Goal: Book appointment/travel/reservation

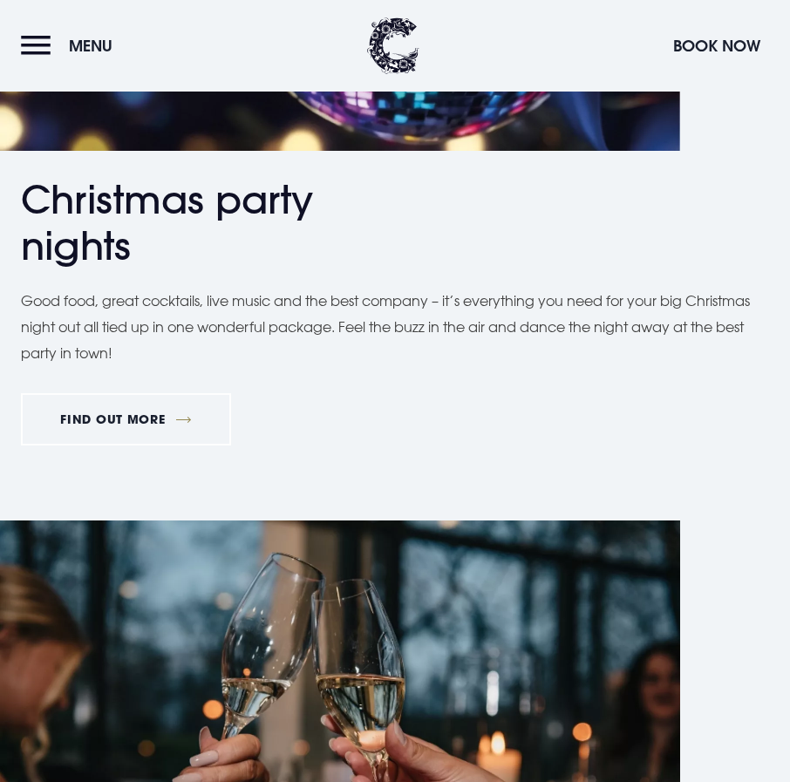
scroll to position [1046, 0]
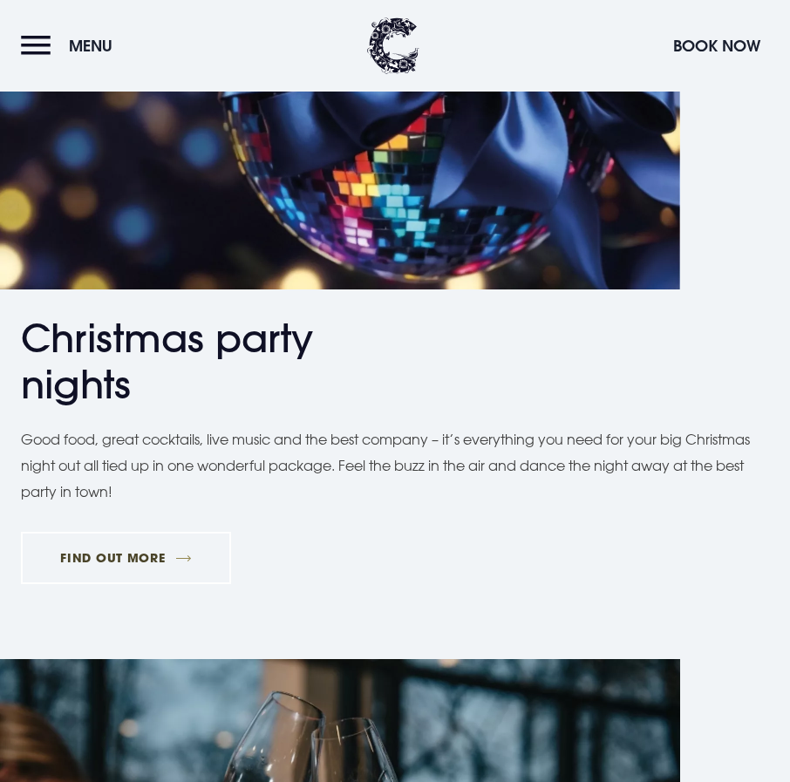
click at [118, 555] on link "FIND OUT MORE" at bounding box center [126, 558] width 210 height 52
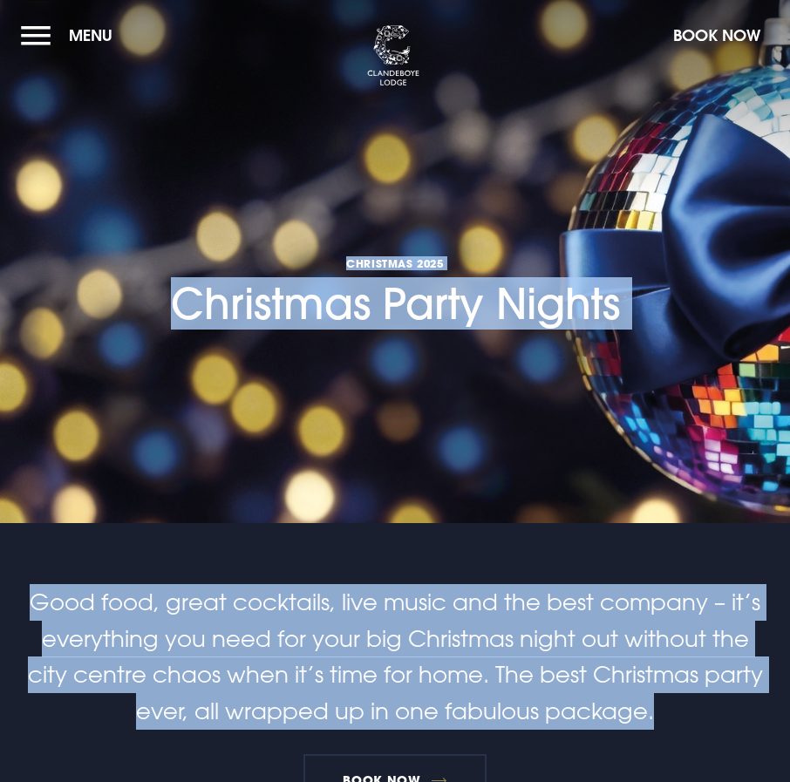
drag, startPoint x: 671, startPoint y: 717, endPoint x: 169, endPoint y: 60, distance: 826.5
copy main "Christmas 2025 Christmas Party Nights Good food, great cocktails, live music an…"
